Goal: Information Seeking & Learning: Check status

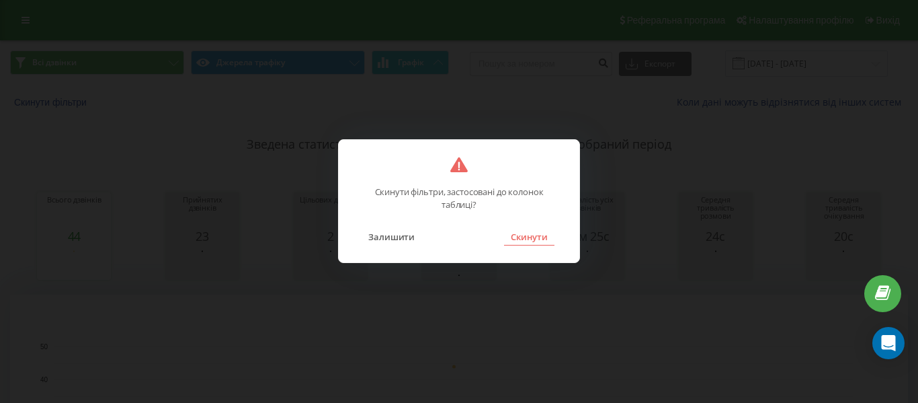
click at [514, 236] on button "Скинути" at bounding box center [529, 236] width 50 height 17
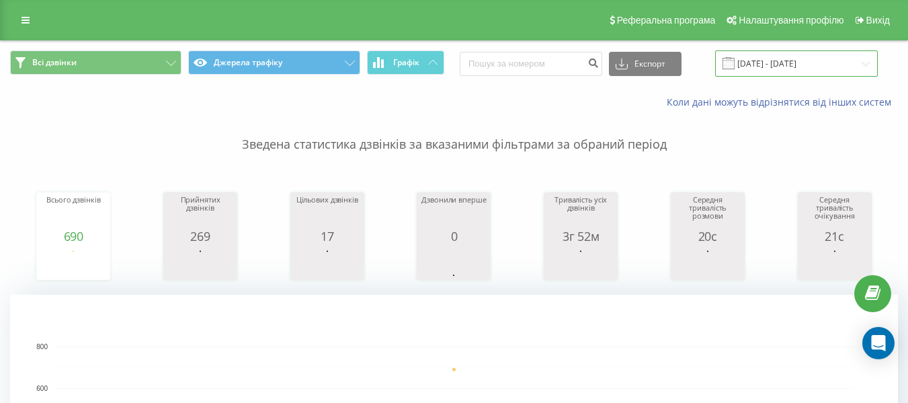
click at [780, 68] on input "[DATE] - [DATE]" at bounding box center [796, 63] width 163 height 26
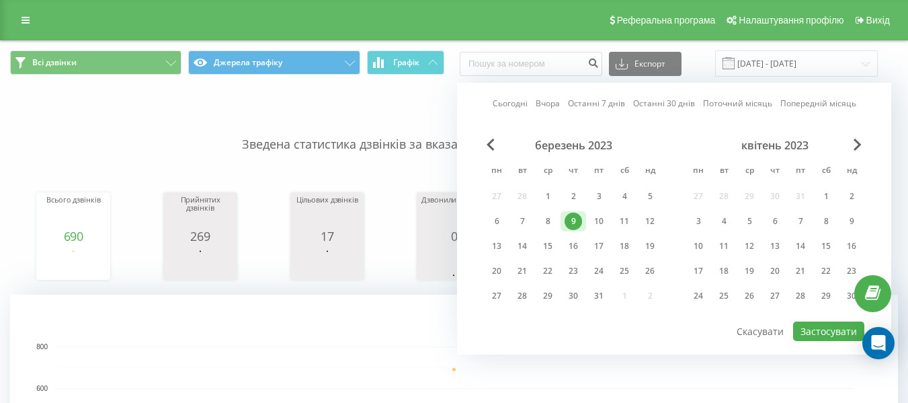
click at [510, 104] on link "Сьогодні" at bounding box center [510, 103] width 35 height 13
click at [805, 327] on button "Застосувати" at bounding box center [828, 330] width 71 height 19
type input "[DATE] - [DATE]"
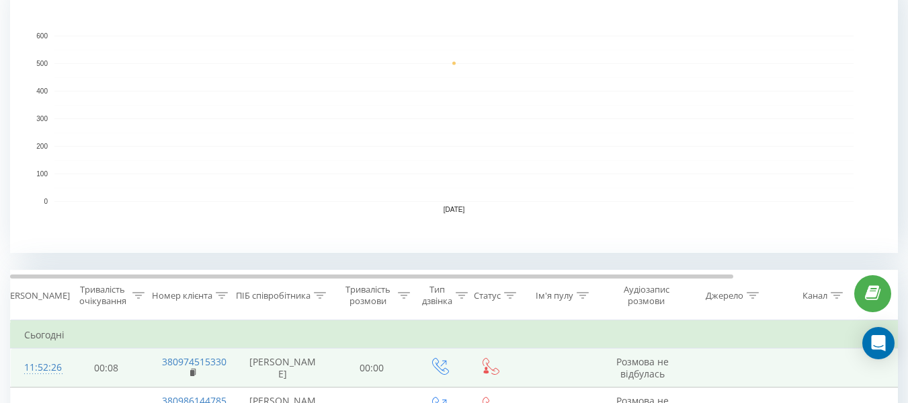
scroll to position [336, 0]
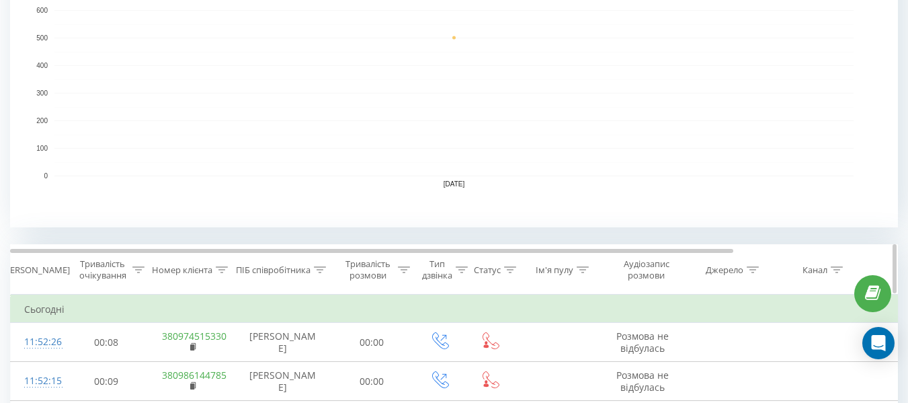
click at [225, 266] on icon at bounding box center [222, 269] width 12 height 7
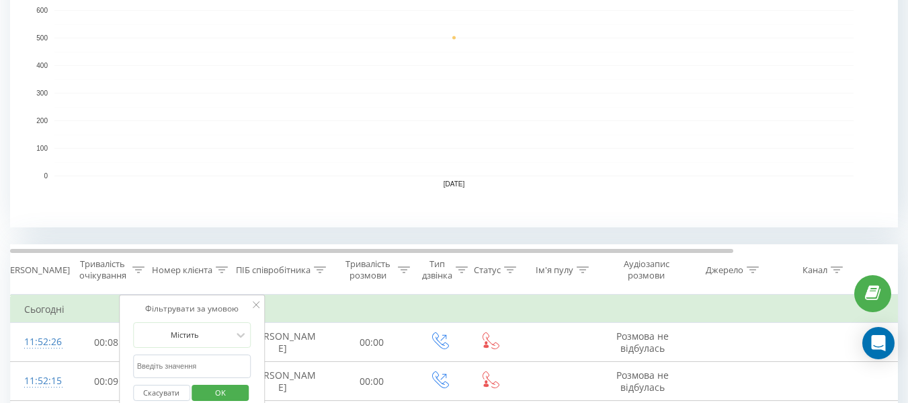
click at [202, 372] on input "text" at bounding box center [192, 366] width 118 height 24
paste input "0935713992"
type input "0935713992"
click at [209, 392] on span "OK" at bounding box center [221, 392] width 38 height 21
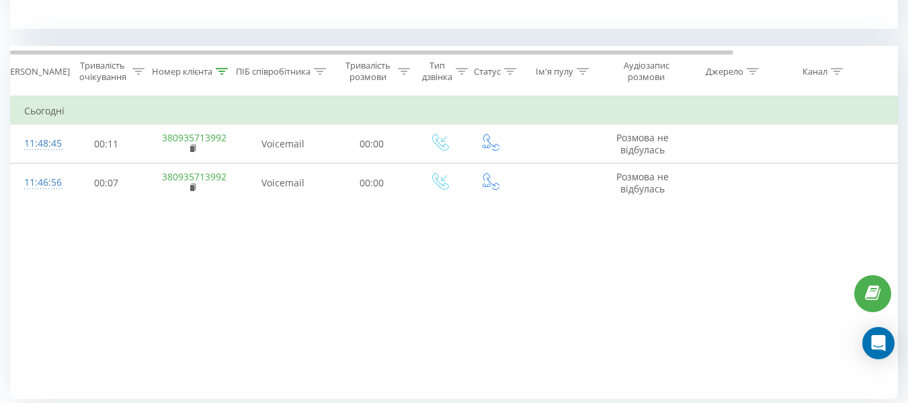
scroll to position [538, 0]
